Goal: Task Accomplishment & Management: Manage account settings

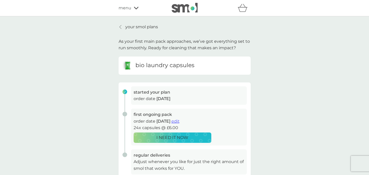
click at [122, 30] on link "your smol plans" at bounding box center [137, 27] width 39 height 7
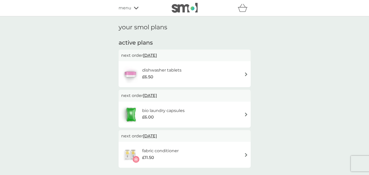
click at [217, 69] on div "dishwasher tablets £6.50" at bounding box center [184, 74] width 127 height 18
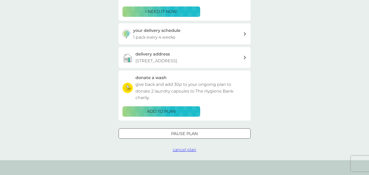
scroll to position [107, 0]
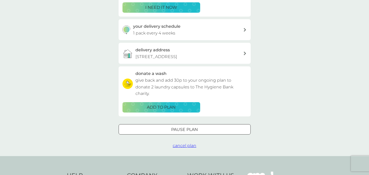
click at [178, 128] on div at bounding box center [184, 128] width 19 height 5
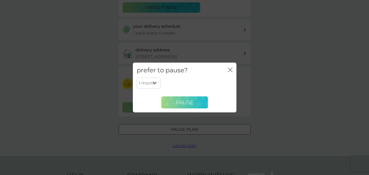
click at [175, 100] on button "Pause" at bounding box center [184, 102] width 47 height 12
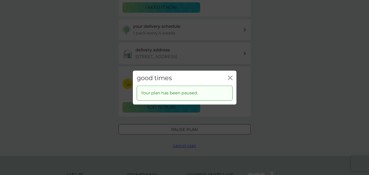
click at [230, 77] on icon "close" at bounding box center [231, 78] width 2 height 4
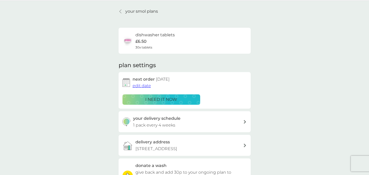
scroll to position [12, 0]
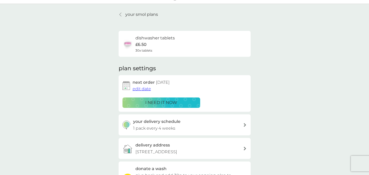
click at [128, 11] on p "your smol plans" at bounding box center [141, 14] width 33 height 7
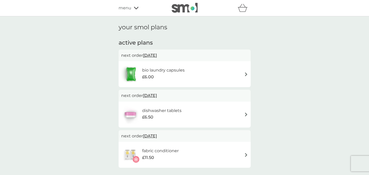
click at [199, 109] on div "dishwasher tablets £6.50" at bounding box center [184, 114] width 127 height 18
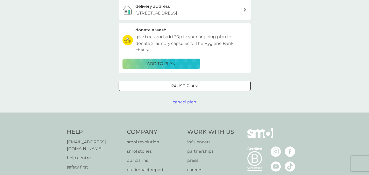
scroll to position [153, 0]
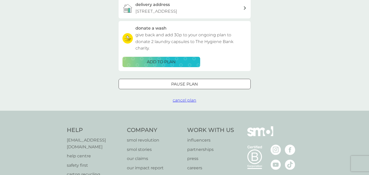
click at [186, 88] on button "Pause plan" at bounding box center [184, 84] width 132 height 10
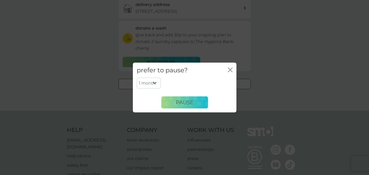
click at [145, 82] on select "1 month 2 months 3 months 4 months 5 months 6 months" at bounding box center [149, 83] width 24 height 11
select select "2"
click at [137, 78] on select "1 month 2 months 3 months 4 months 5 months 6 months" at bounding box center [149, 83] width 24 height 11
click at [176, 104] on span "Pause" at bounding box center [185, 102] width 18 height 6
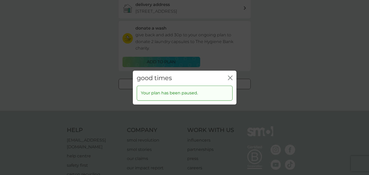
click at [231, 78] on icon "close" at bounding box center [230, 77] width 5 height 5
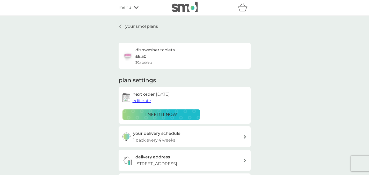
scroll to position [0, 0]
click at [134, 27] on p "your smol plans" at bounding box center [141, 27] width 33 height 7
